Goal: Task Accomplishment & Management: Use online tool/utility

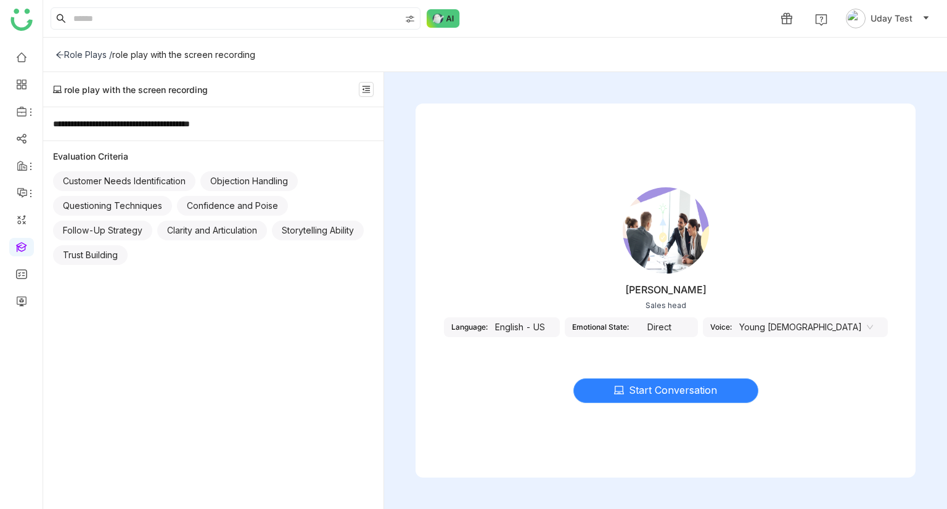
click at [688, 395] on span "Start Conversation" at bounding box center [673, 390] width 88 height 15
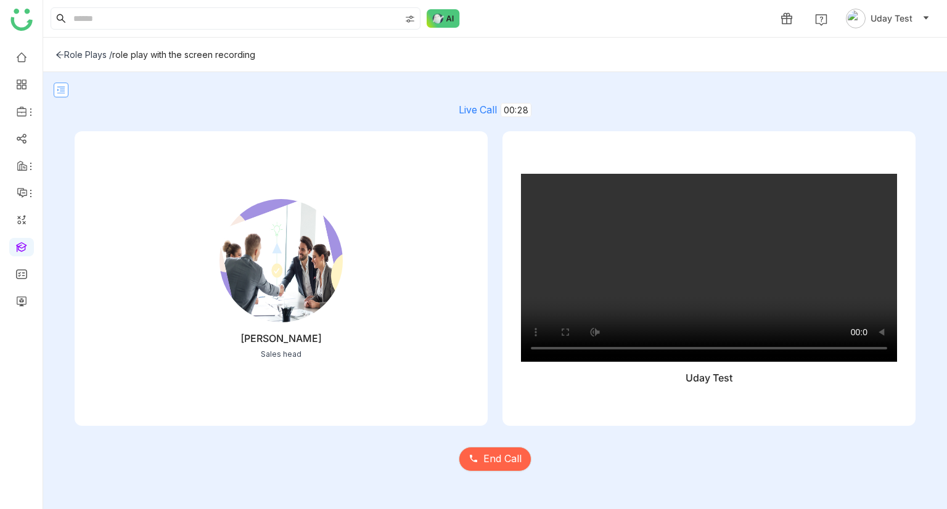
click at [56, 94] on button at bounding box center [61, 90] width 15 height 15
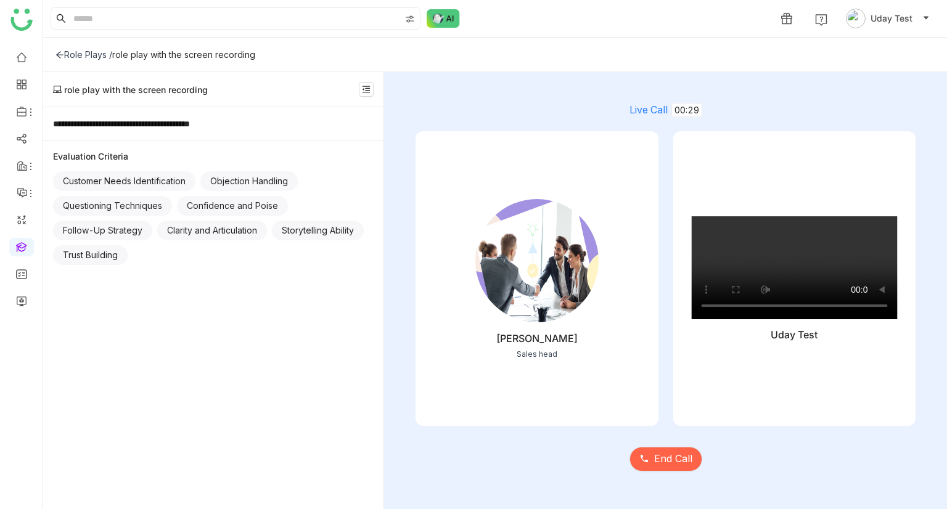
click at [544, 238] on img at bounding box center [536, 260] width 123 height 123
drag, startPoint x: 537, startPoint y: 375, endPoint x: 577, endPoint y: 362, distance: 42.1
click at [540, 373] on div "Jhon Rickey Sales head" at bounding box center [536, 278] width 243 height 295
drag, startPoint x: 767, startPoint y: 346, endPoint x: 757, endPoint y: 357, distance: 14.4
click at [761, 354] on div "Uday Test" at bounding box center [794, 278] width 243 height 295
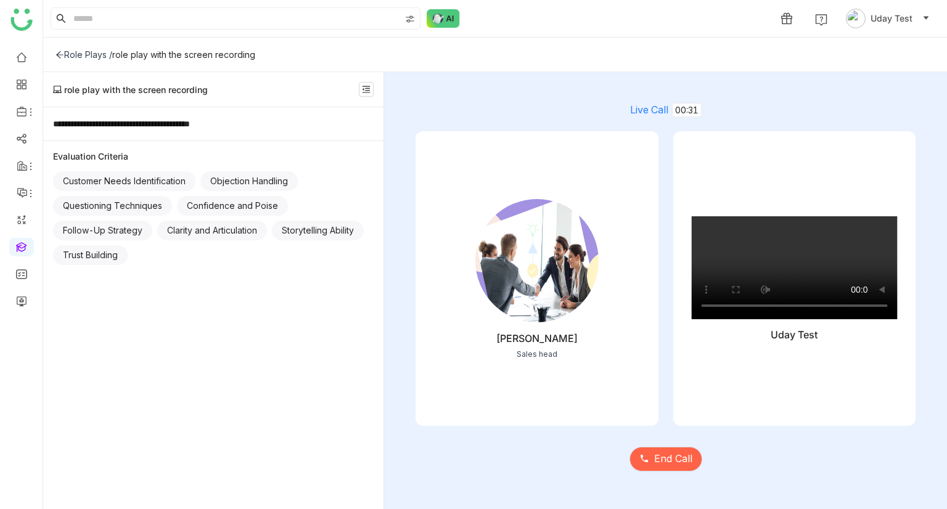
click at [128, 260] on div "Trust Building" at bounding box center [90, 255] width 75 height 20
click at [128, 259] on div "Trust Building" at bounding box center [90, 255] width 75 height 20
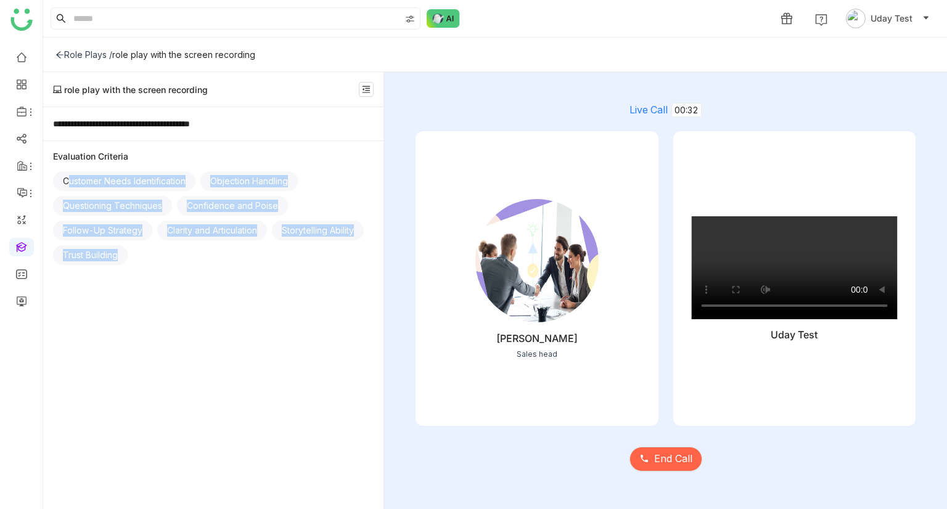
click at [128, 259] on div "Trust Building" at bounding box center [90, 255] width 75 height 20
click at [361, 88] on nz-icon at bounding box center [366, 89] width 14 height 9
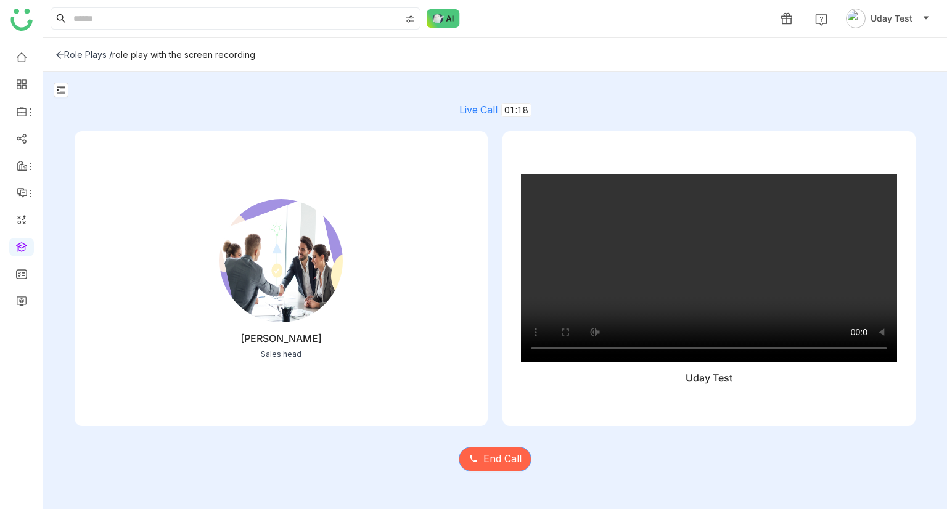
click at [492, 459] on span "End Call" at bounding box center [502, 458] width 38 height 15
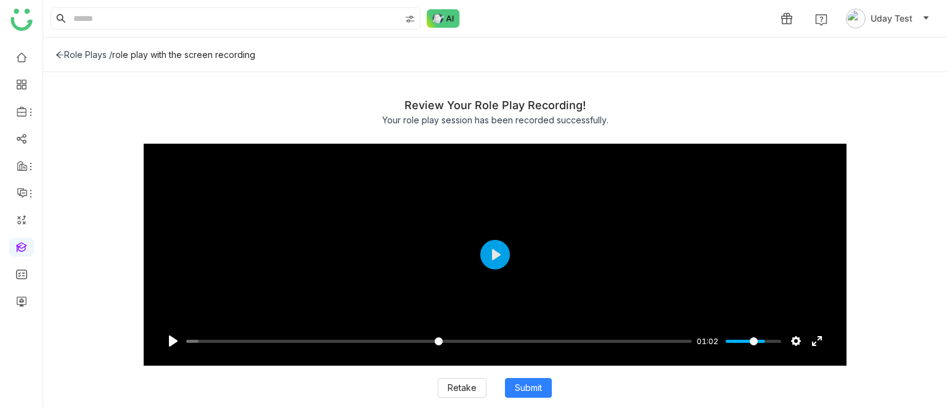
click at [165, 54] on div "role play with the screen recording" at bounding box center [183, 54] width 143 height 10
copy div "**********"
click at [510, 388] on button "Submit" at bounding box center [528, 388] width 47 height 20
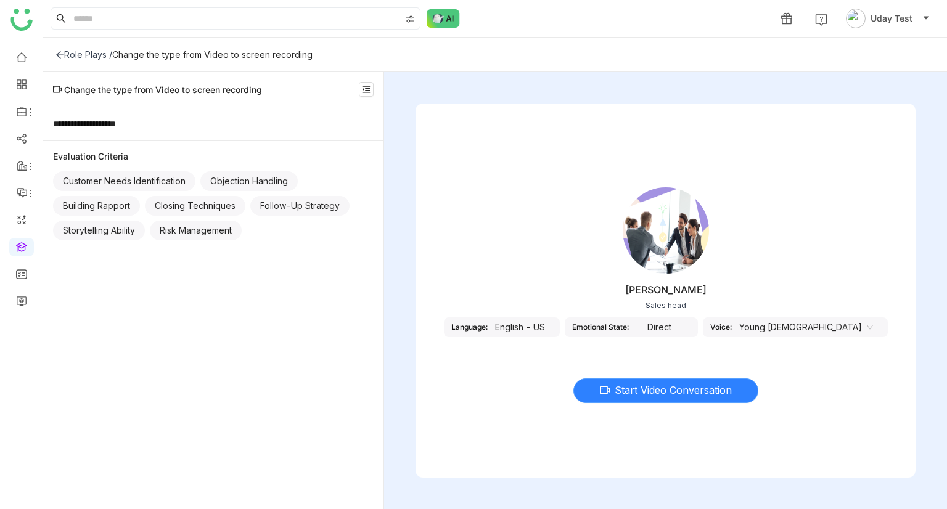
click at [604, 392] on icon at bounding box center [605, 390] width 10 height 10
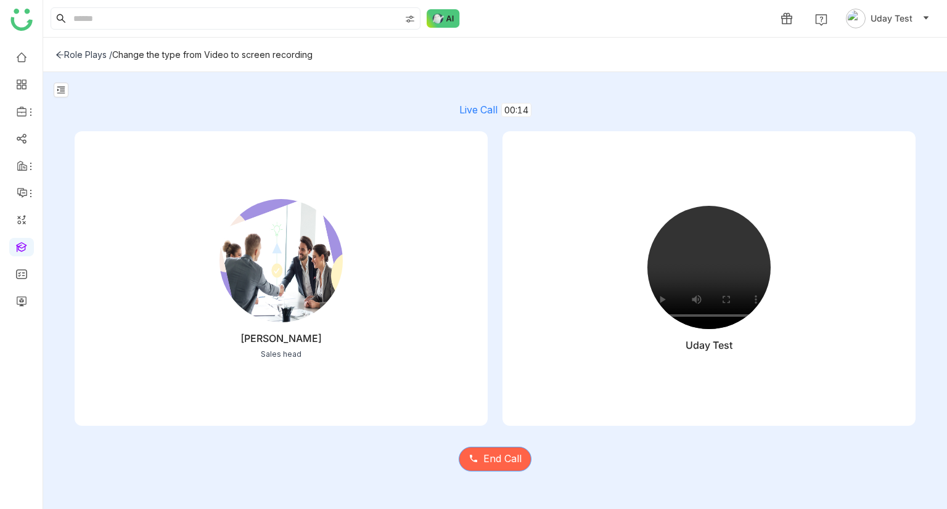
click at [505, 456] on span "End Call" at bounding box center [502, 458] width 38 height 15
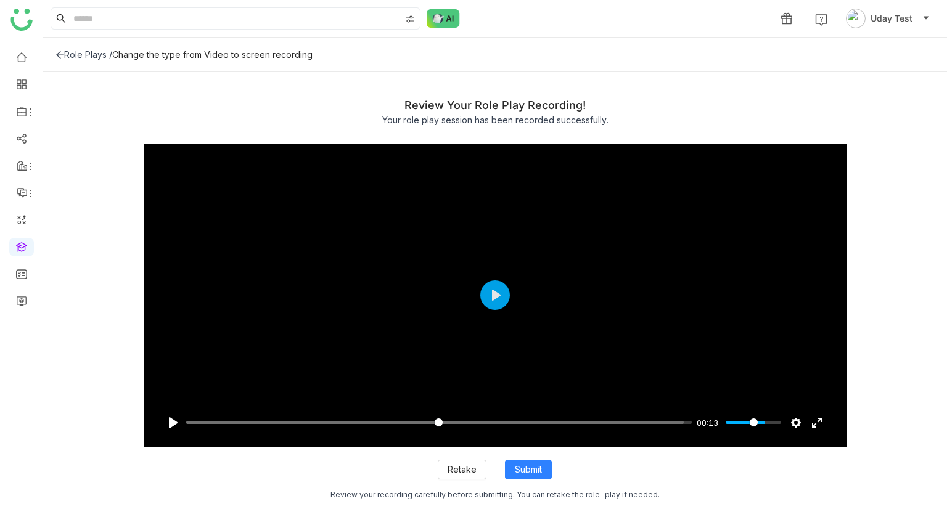
click at [61, 52] on icon at bounding box center [59, 55] width 9 height 9
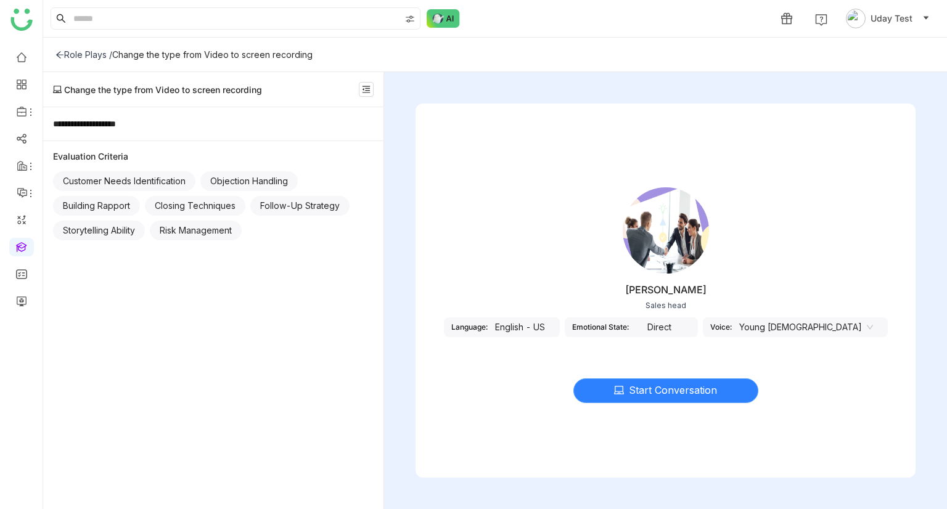
click at [617, 386] on icon at bounding box center [619, 390] width 10 height 8
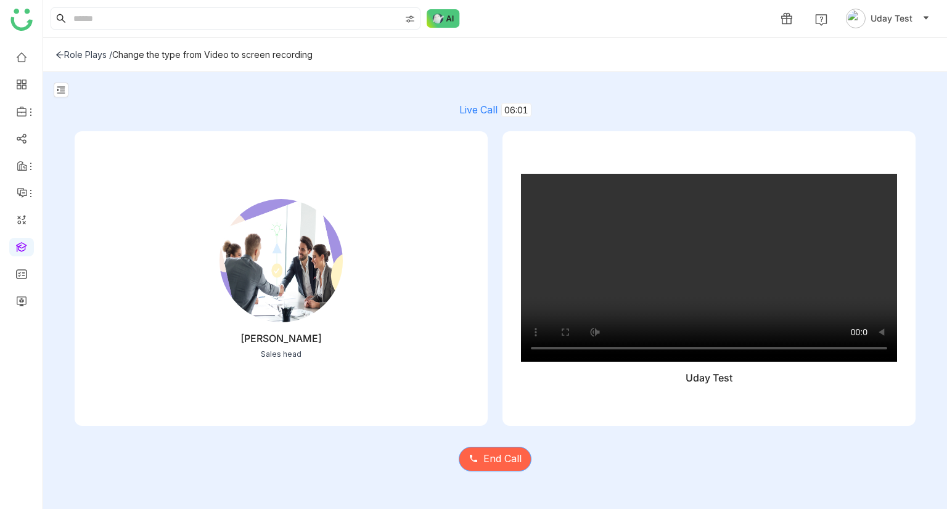
click at [505, 454] on span "End Call" at bounding box center [502, 458] width 38 height 15
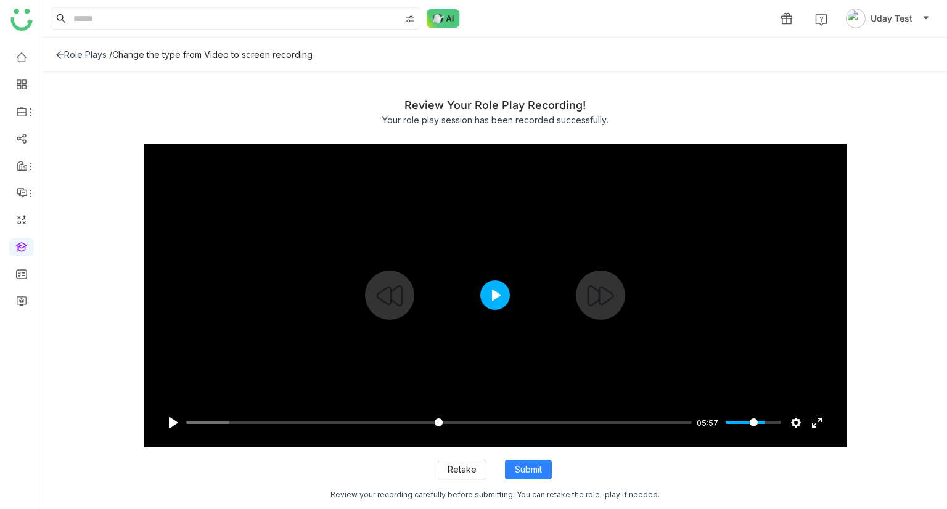
click at [486, 291] on button "Play" at bounding box center [495, 295] width 30 height 30
click at [286, 417] on input "Seek" at bounding box center [436, 423] width 501 height 12
click at [377, 418] on input "Seek" at bounding box center [436, 423] width 501 height 12
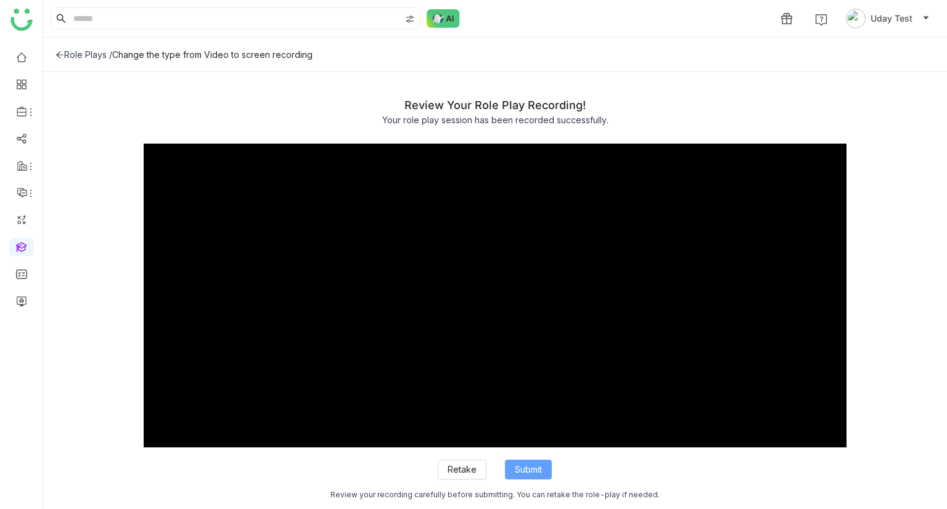
drag, startPoint x: 540, startPoint y: 473, endPoint x: 547, endPoint y: 454, distance: 19.7
click at [540, 470] on span "Submit" at bounding box center [528, 470] width 27 height 14
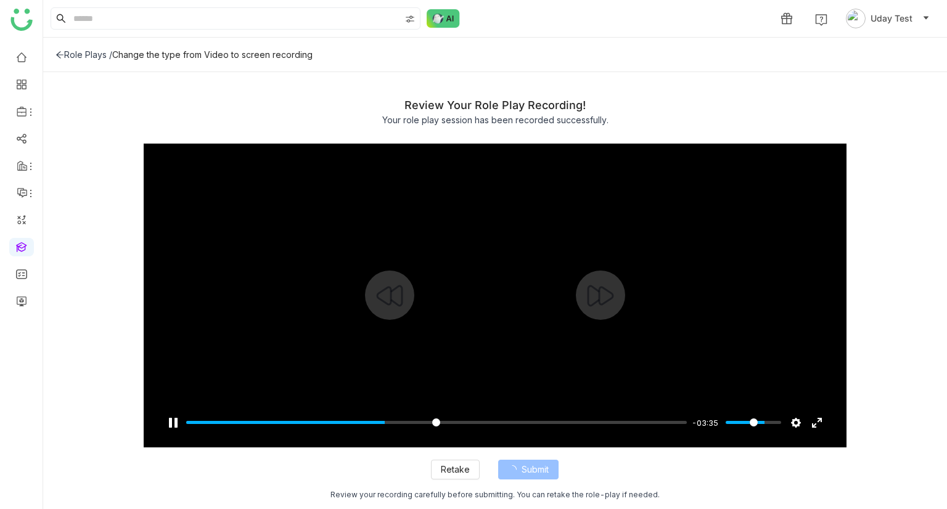
type input "*****"
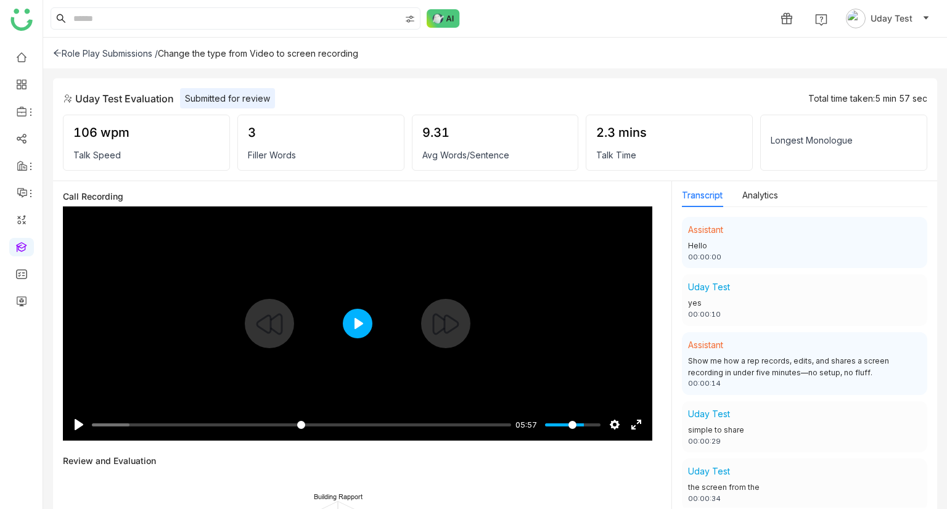
drag, startPoint x: 355, startPoint y: 317, endPoint x: 374, endPoint y: 316, distance: 19.1
click at [354, 317] on button "Play" at bounding box center [358, 324] width 30 height 30
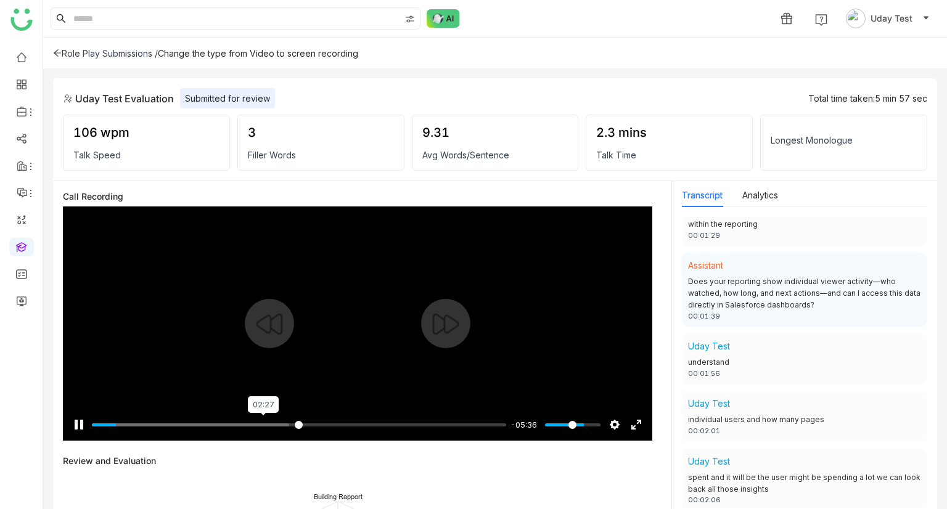
click at [263, 429] on input "Seek" at bounding box center [299, 425] width 414 height 12
drag, startPoint x: 281, startPoint y: 423, endPoint x: 294, endPoint y: 402, distance: 24.6
click at [280, 422] on input "Seek" at bounding box center [299, 425] width 414 height 12
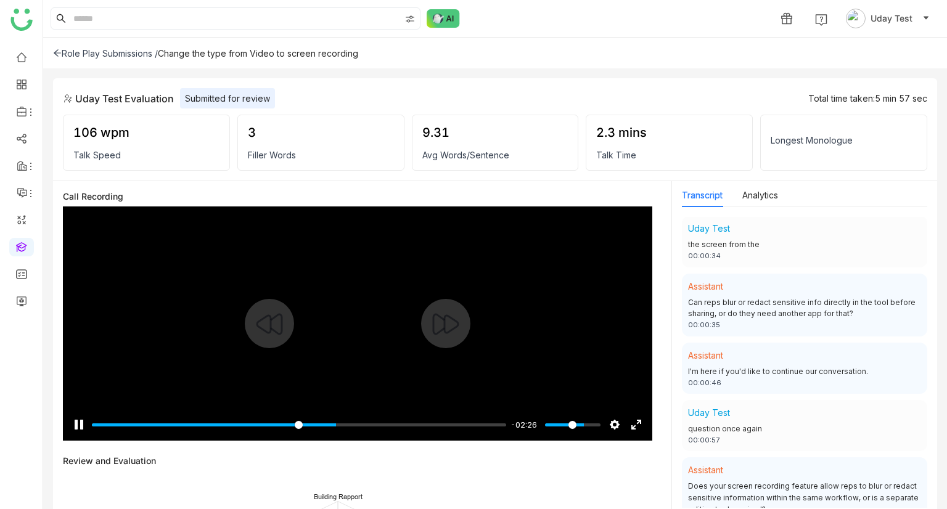
click at [553, 375] on div at bounding box center [357, 323] width 589 height 234
click at [129, 426] on input "Seek" at bounding box center [299, 425] width 414 height 12
click at [104, 425] on input "Seek" at bounding box center [299, 425] width 414 height 12
type input "*****"
click at [168, 422] on input "Seek" at bounding box center [299, 425] width 414 height 12
